Goal: Browse casually

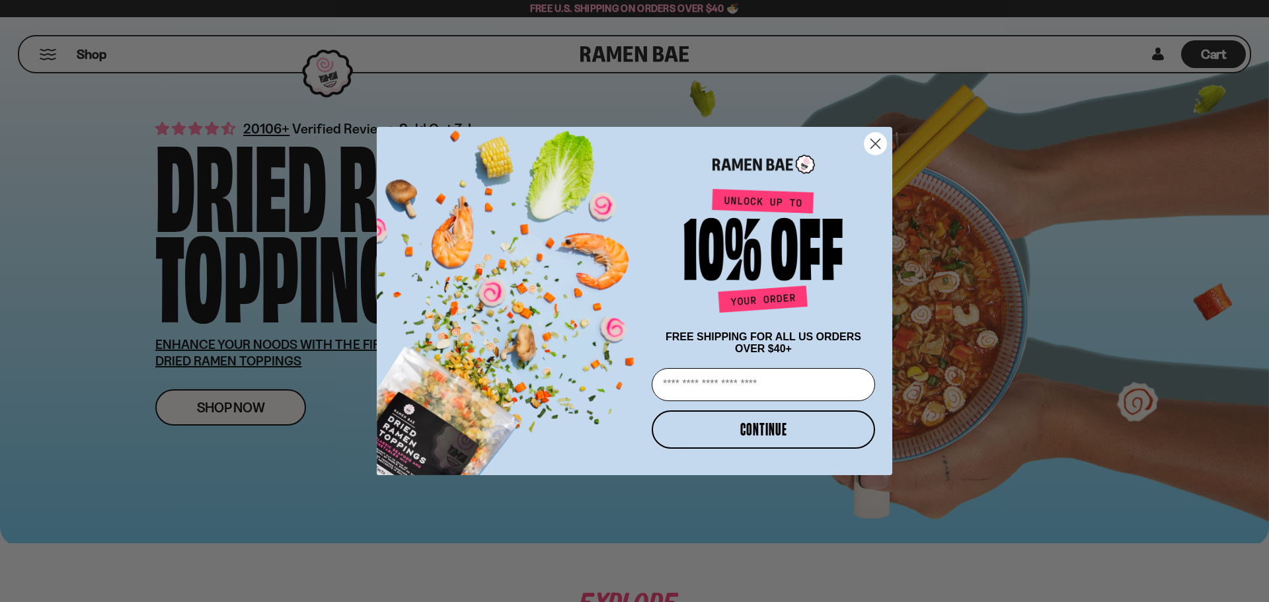
click at [681, 142] on icon "Close dialog" at bounding box center [875, 143] width 9 height 9
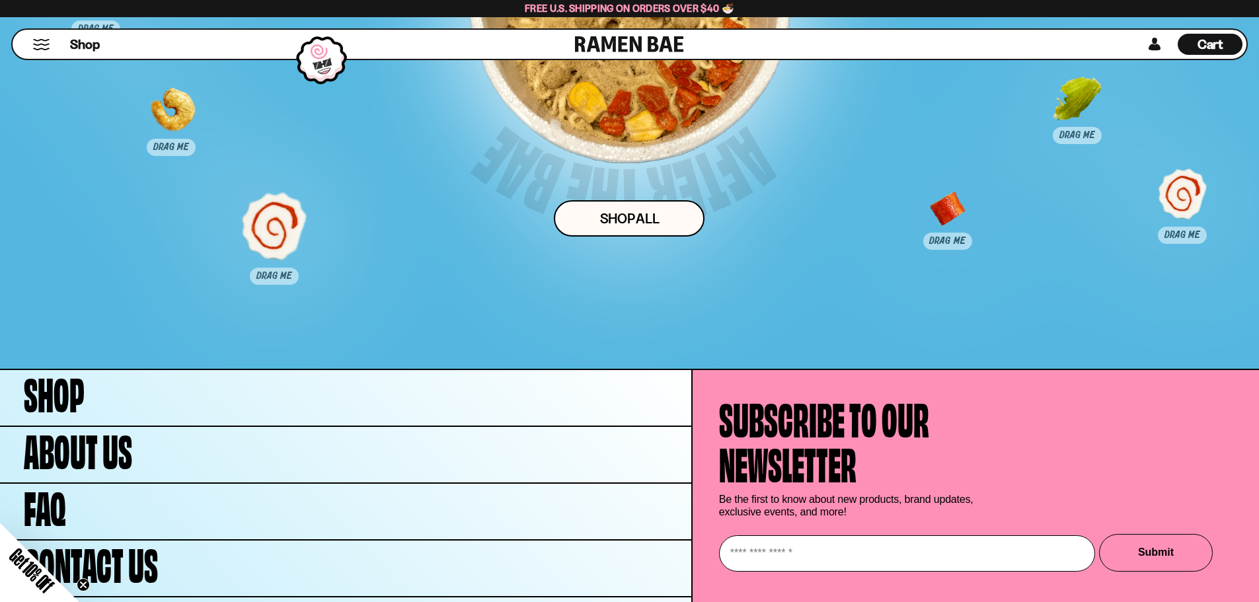
scroll to position [6607, 0]
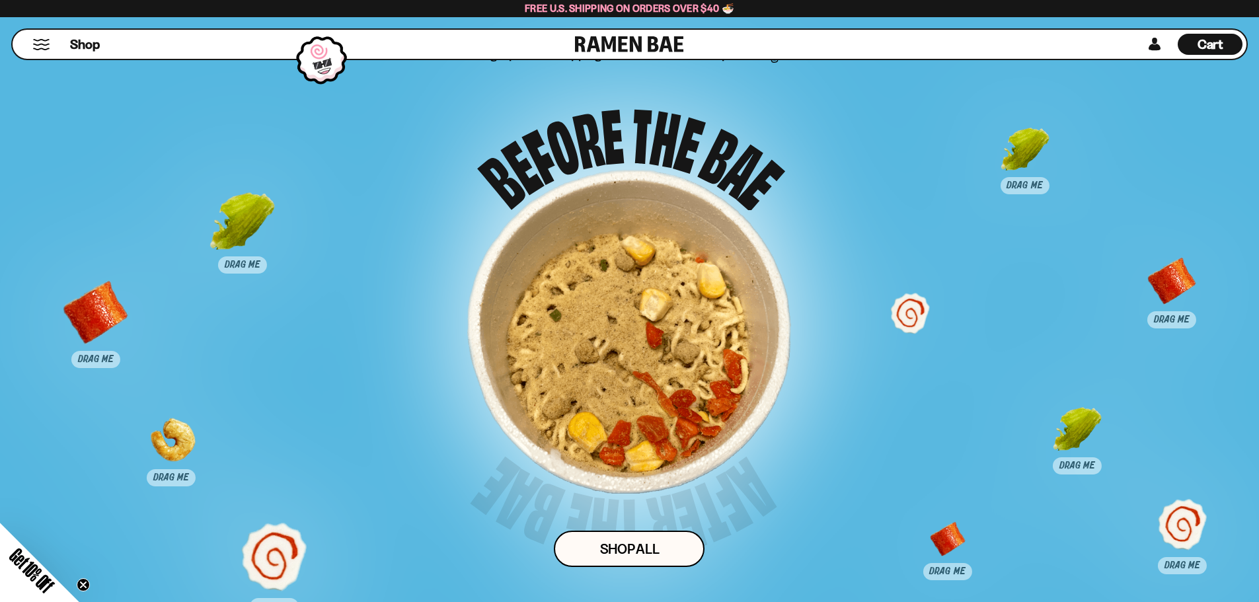
drag, startPoint x: 607, startPoint y: 103, endPoint x: 910, endPoint y: 344, distance: 387.5
click at [681, 249] on div at bounding box center [909, 327] width 65 height 65
drag, startPoint x: 694, startPoint y: 344, endPoint x: 351, endPoint y: 346, distance: 343.6
click at [351, 249] on div "Drag 3 pieces of topping into the bowl for a surprise! Shop ALl" at bounding box center [629, 339] width 1049 height 587
drag, startPoint x: 622, startPoint y: 139, endPoint x: 371, endPoint y: 257, distance: 276.7
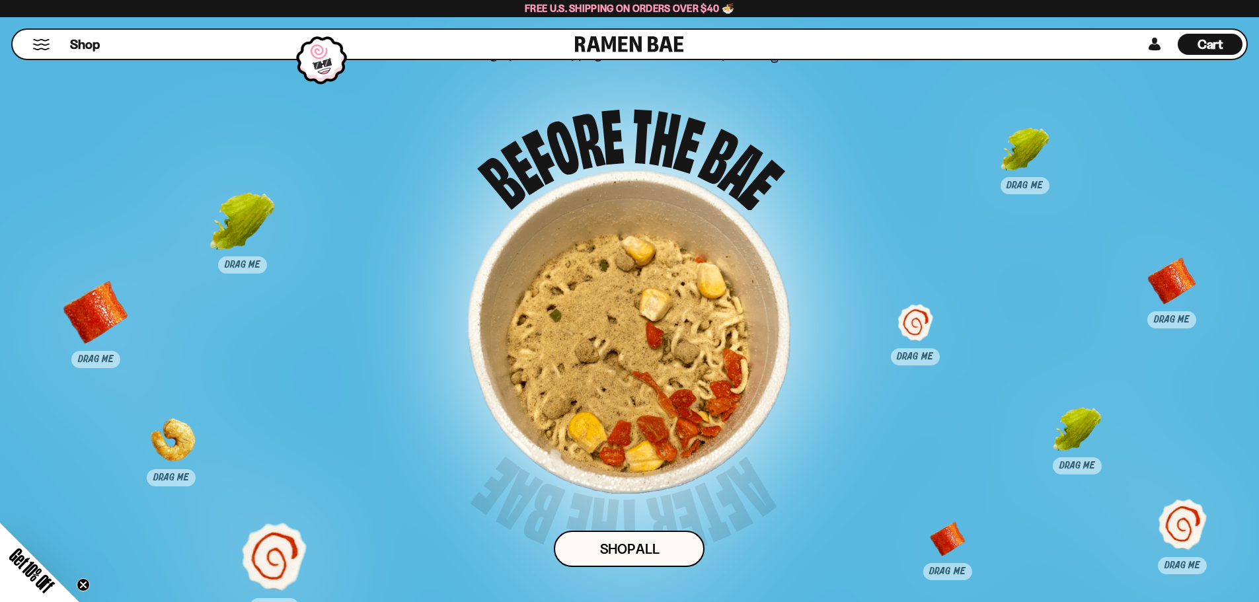
click at [371, 249] on div "Drag 3 pieces of topping into the bowl for a surprise! Shop ALl" at bounding box center [629, 339] width 1049 height 587
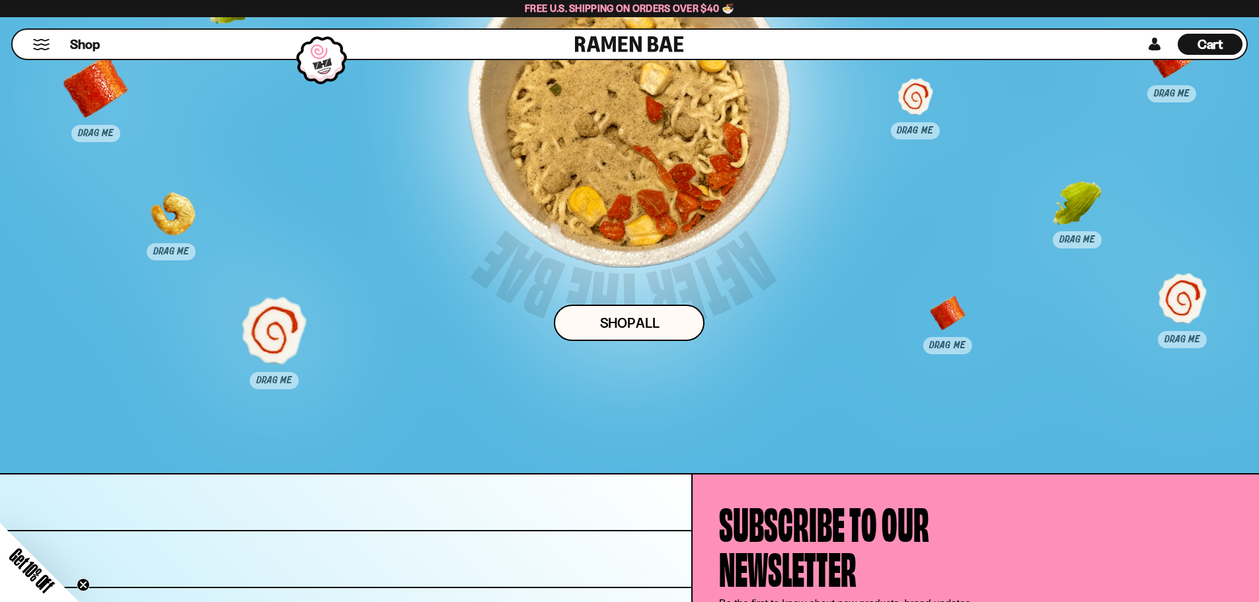
scroll to position [6872, 0]
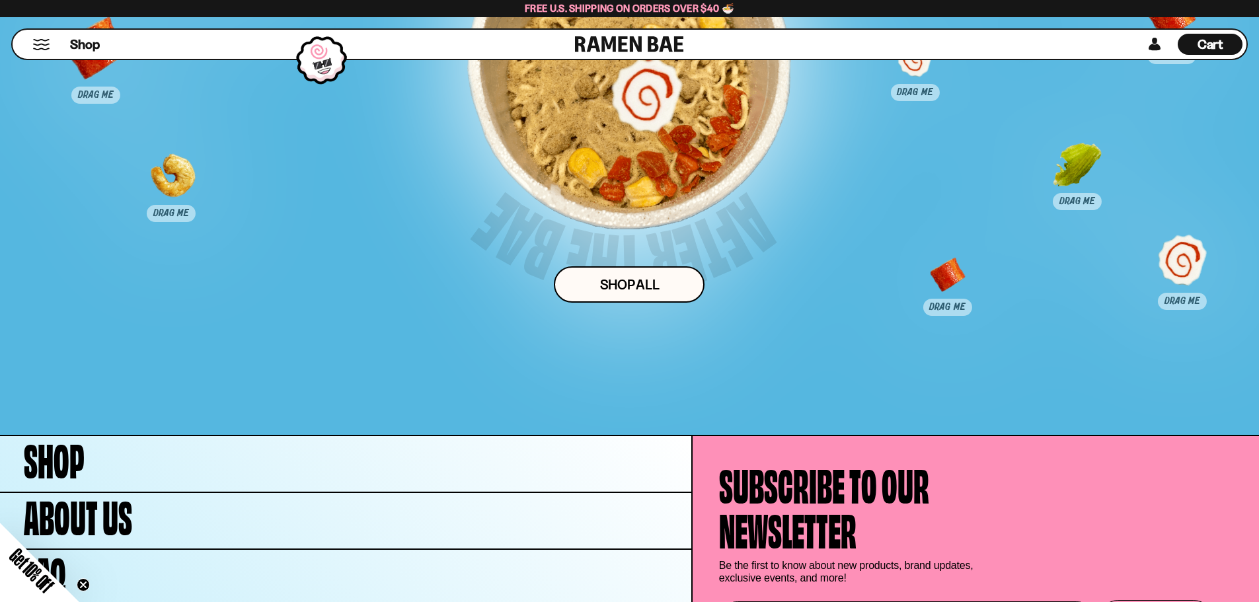
drag, startPoint x: 270, startPoint y: 296, endPoint x: 695, endPoint y: 77, distance: 478.1
click at [679, 77] on div at bounding box center [646, 93] width 65 height 65
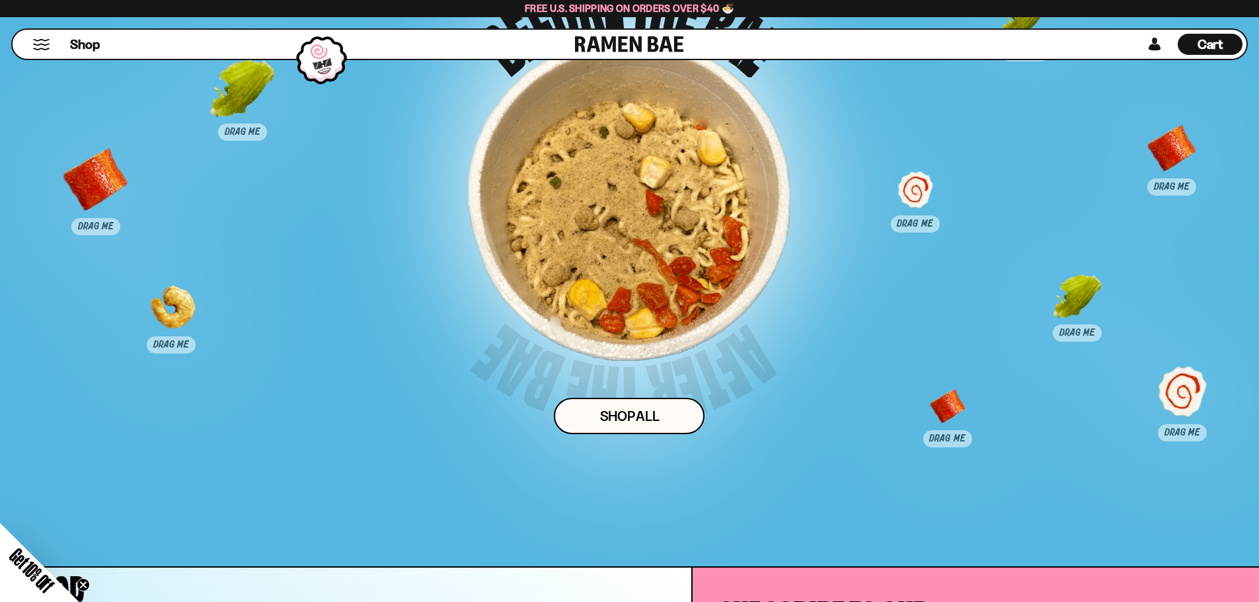
scroll to position [6740, 0]
drag, startPoint x: 916, startPoint y: 200, endPoint x: 594, endPoint y: 206, distance: 321.8
click at [613, 212] on div at bounding box center [625, 215] width 65 height 65
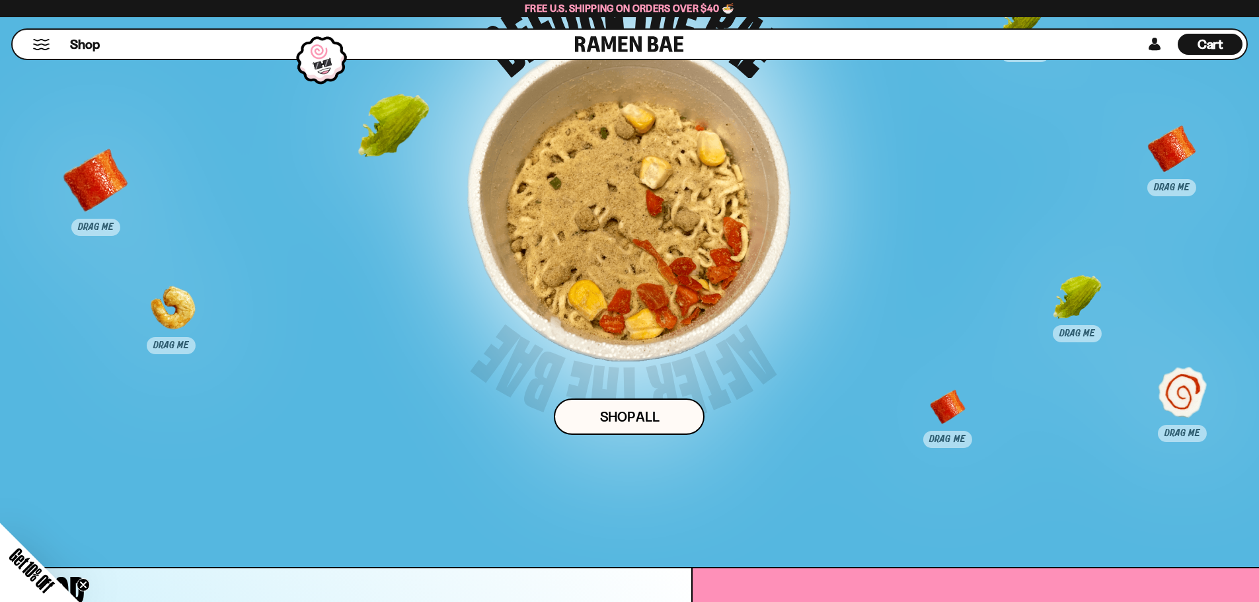
drag, startPoint x: 247, startPoint y: 123, endPoint x: 667, endPoint y: 207, distance: 427.9
click at [426, 162] on div at bounding box center [393, 128] width 65 height 65
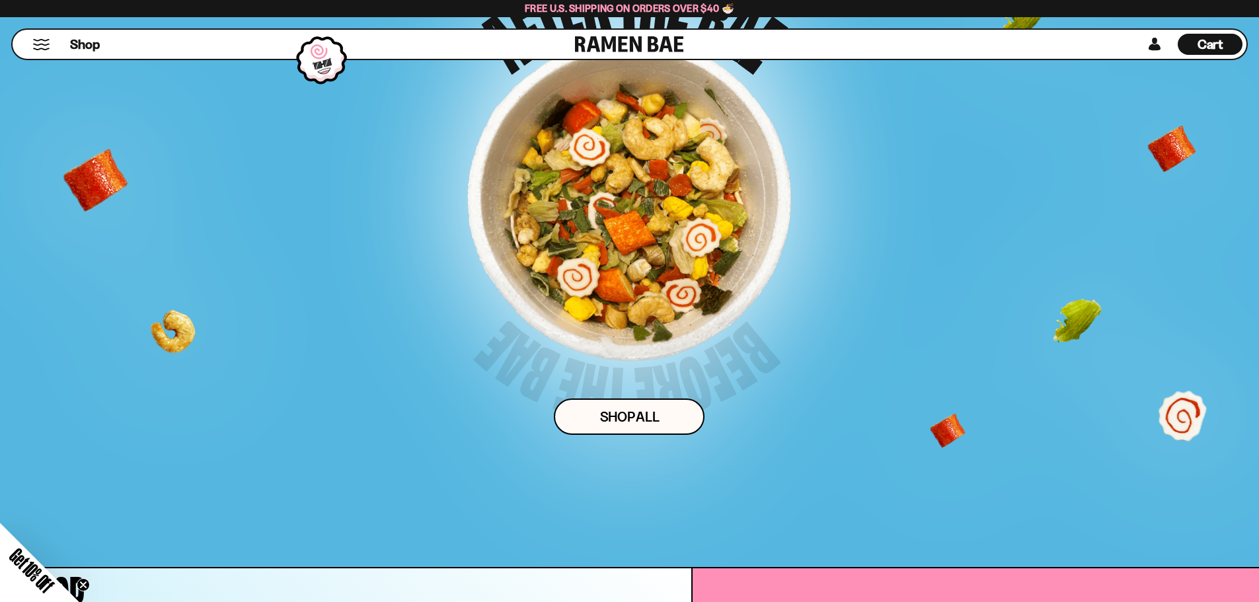
drag, startPoint x: 185, startPoint y: 334, endPoint x: 217, endPoint y: 326, distance: 32.5
click at [206, 249] on div "Drag 3 pieces of topping into the bowl for a surprise! Shop ALl" at bounding box center [629, 206] width 1049 height 587
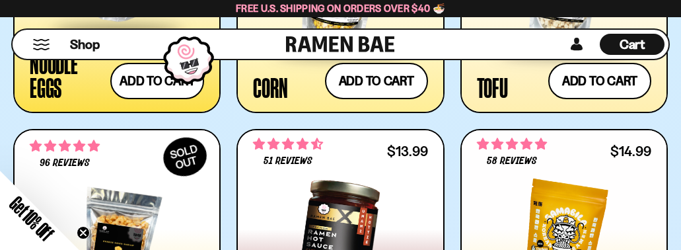
scroll to position [1900, 0]
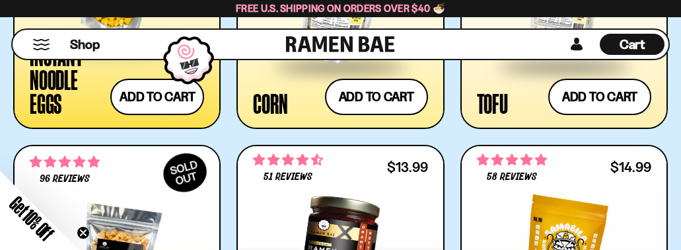
click at [7, 62] on div "Shop Cart D0381C2F-513E-4F90-8A41-6F0A75DCBAAA" at bounding box center [340, 44] width 681 height 54
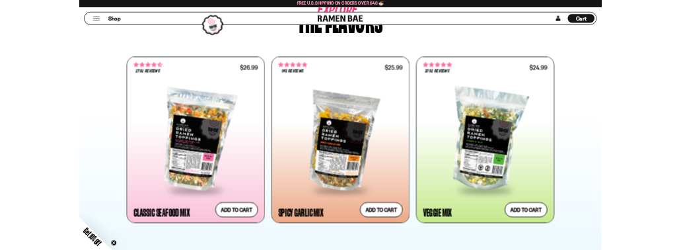
scroll to position [587, 0]
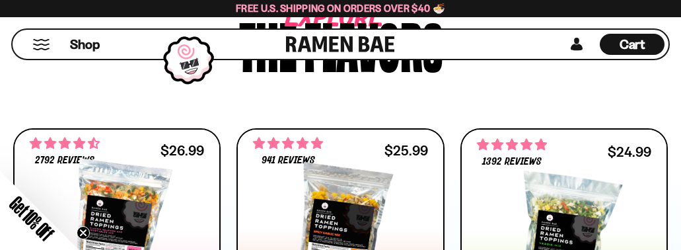
drag, startPoint x: 32, startPoint y: 10, endPoint x: 42, endPoint y: 10, distance: 9.9
click at [32, 10] on div "Free U.S. Shipping on Orders over $40 🍜" at bounding box center [340, 8] width 681 height 17
